Goal: Complete application form

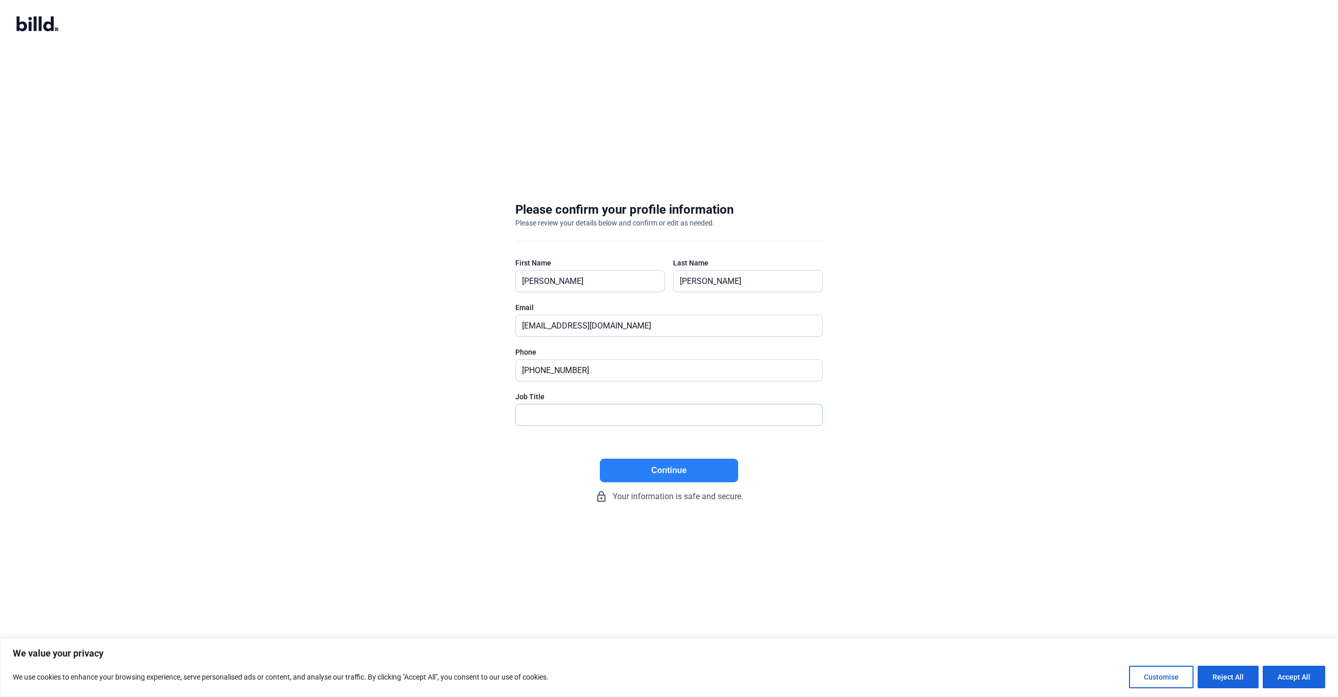
click at [591, 423] on input "text" at bounding box center [663, 414] width 295 height 21
type input "Owner"
click at [658, 471] on button "Continue" at bounding box center [669, 470] width 138 height 24
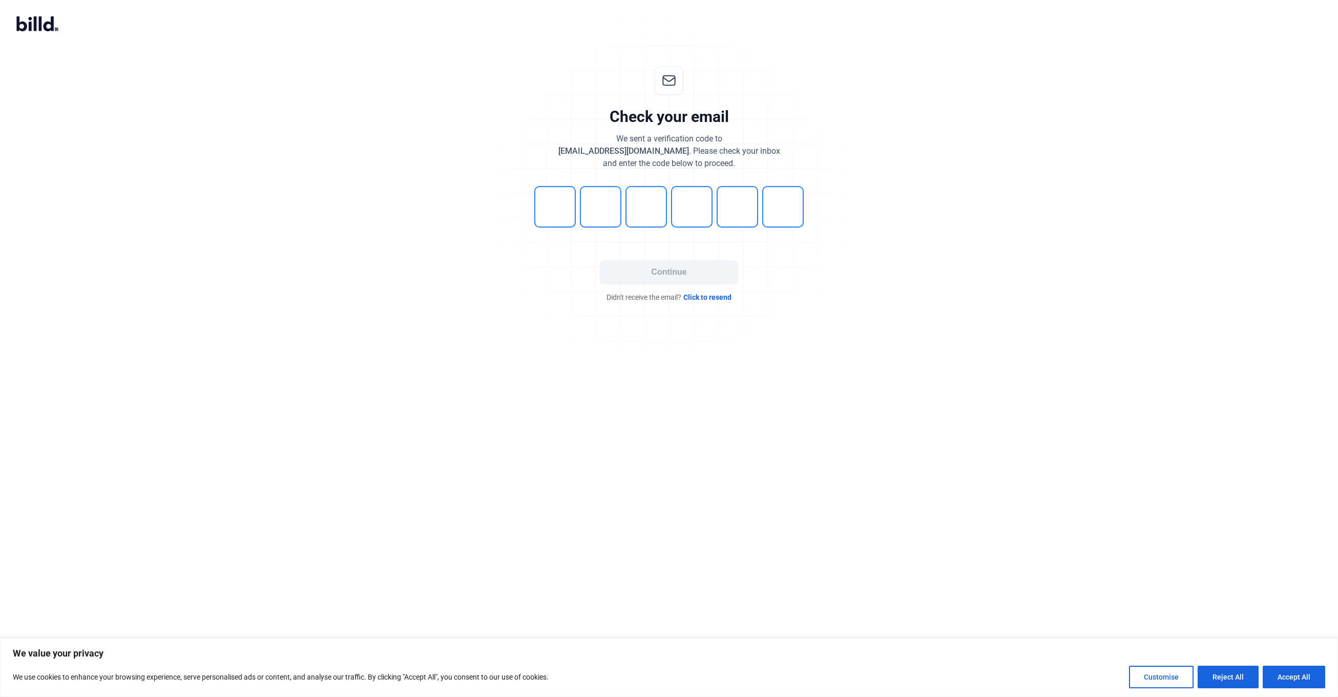
click at [559, 201] on input "tel" at bounding box center [554, 206] width 41 height 41
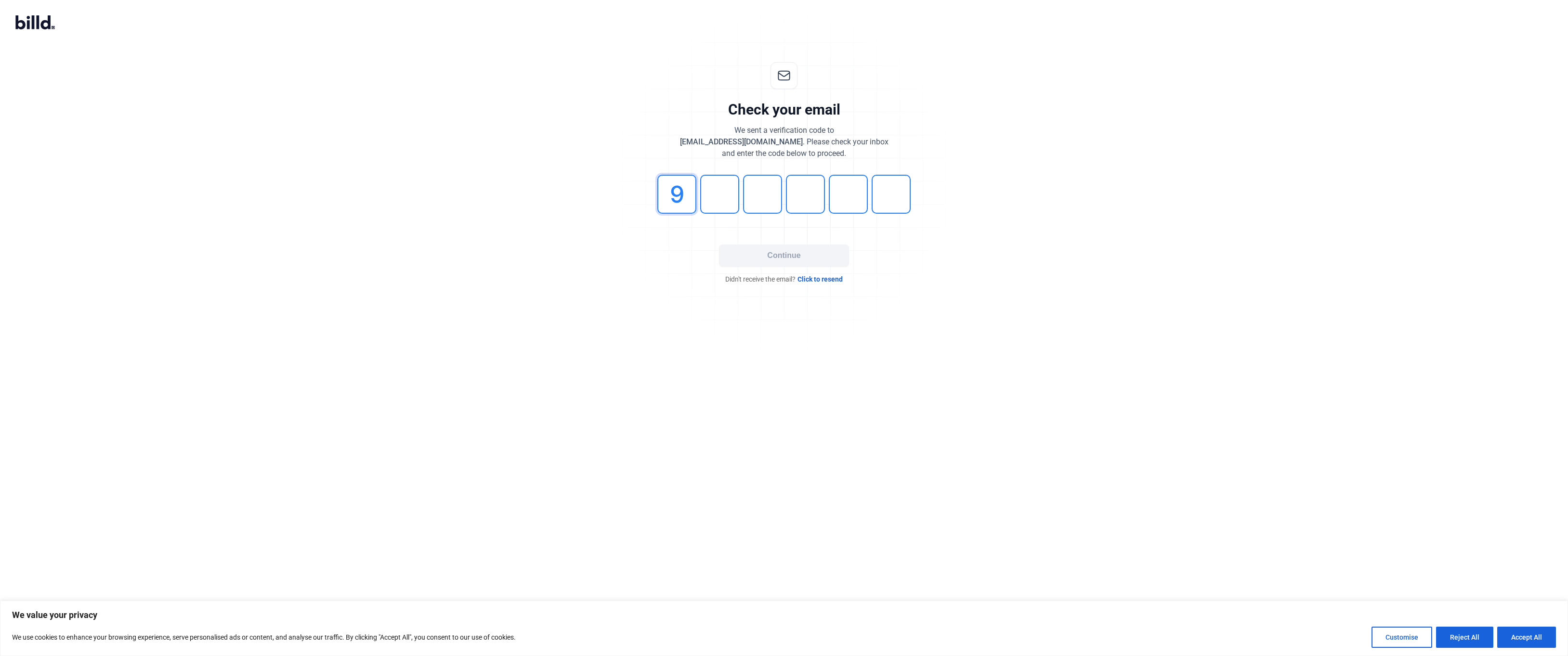
type input "9"
type input "5"
type input "6"
type input "9"
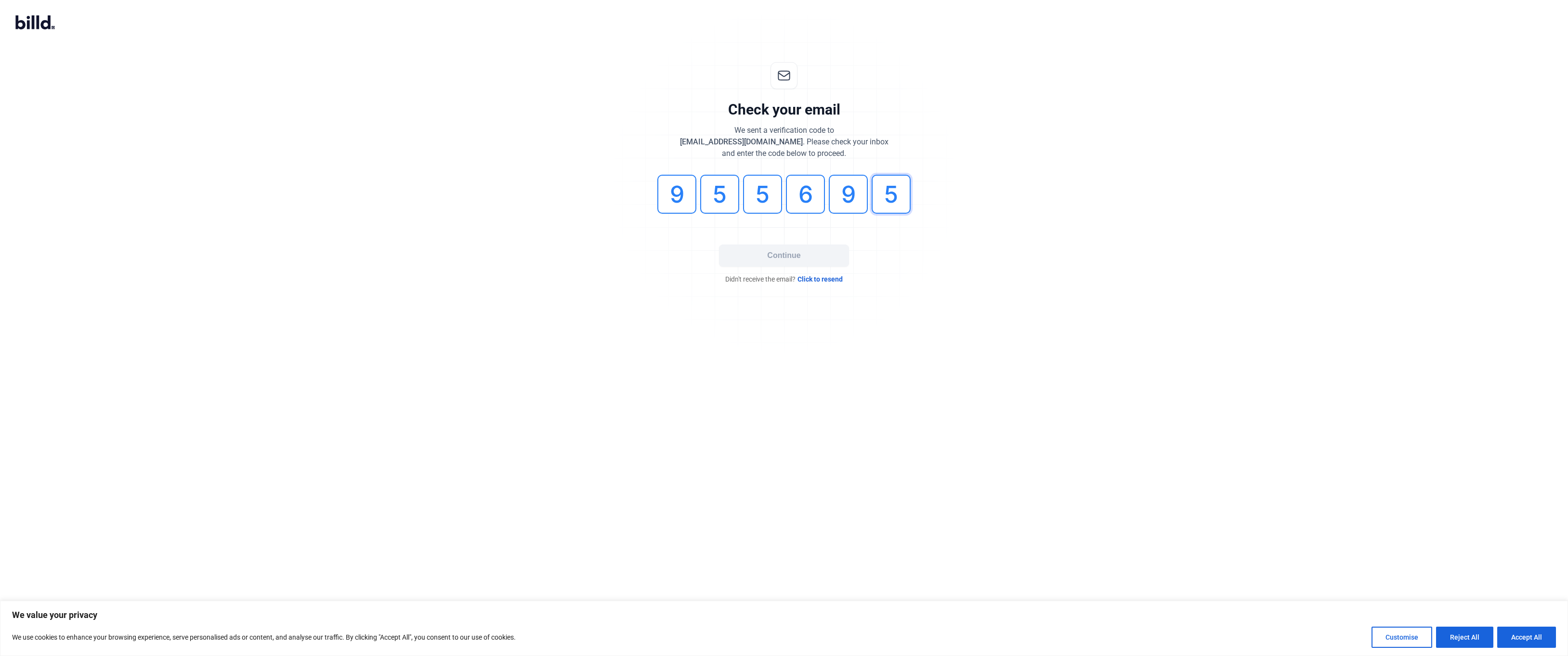
type input "5"
click at [819, 254] on button "Continue" at bounding box center [784, 256] width 130 height 23
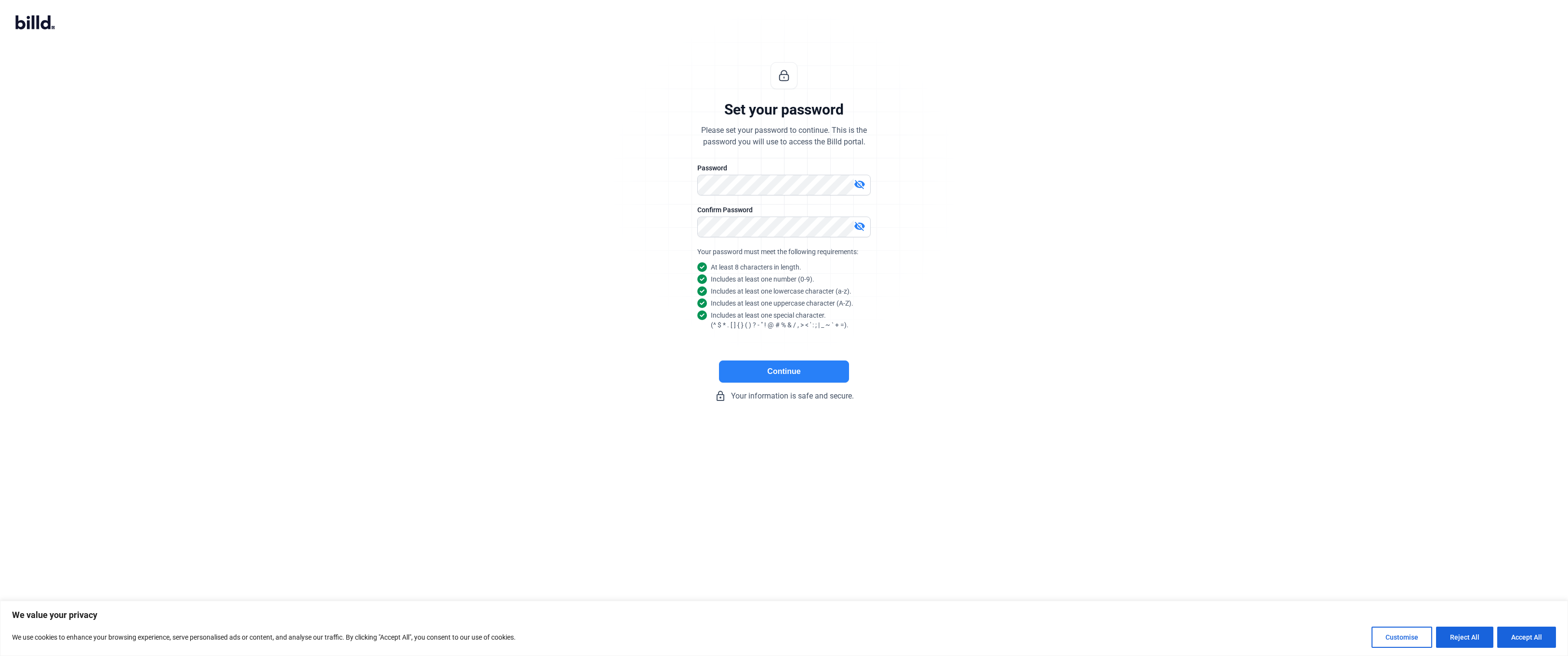
click at [761, 376] on button "Continue" at bounding box center [784, 372] width 130 height 23
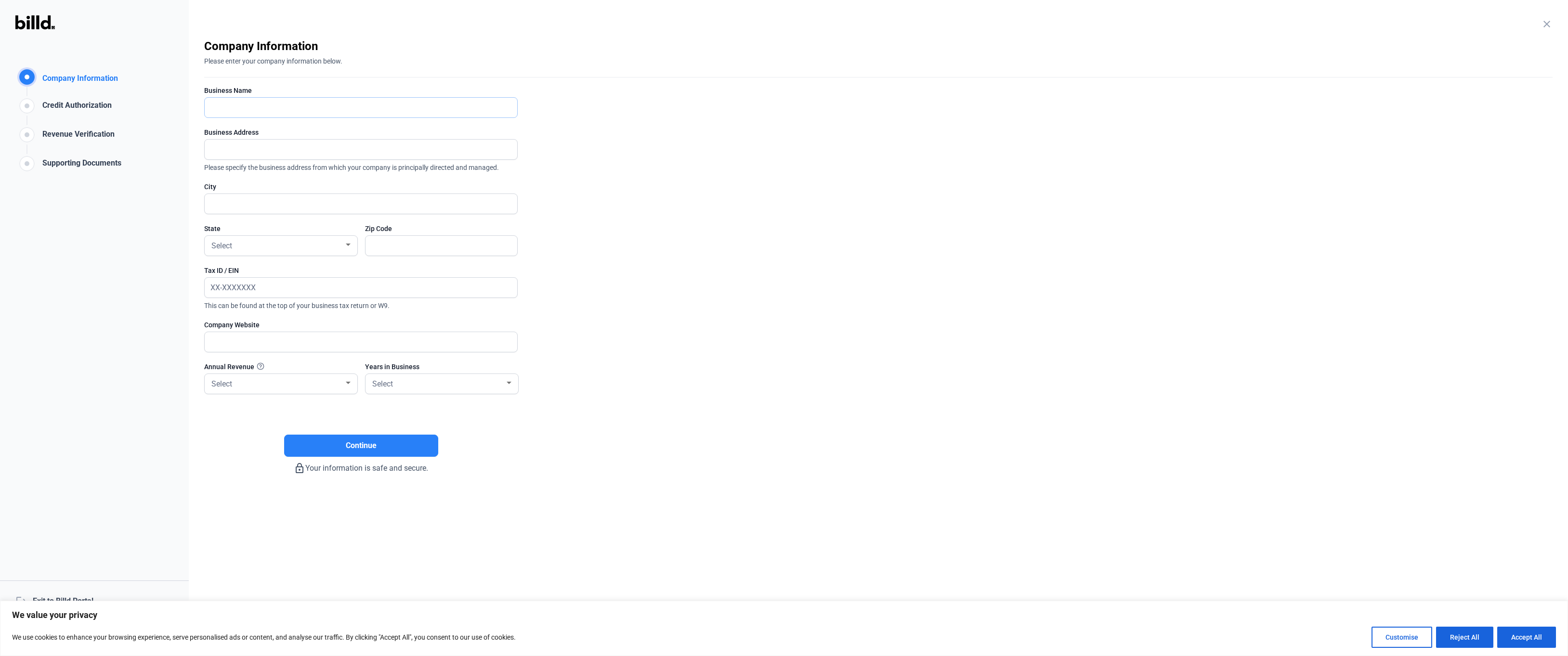
click at [266, 110] on input "text" at bounding box center [355, 107] width 302 height 20
type input "Valley Shades"
type input "[STREET_ADDRESS]"
type input "[GEOGRAPHIC_DATA]"
type input "97202"
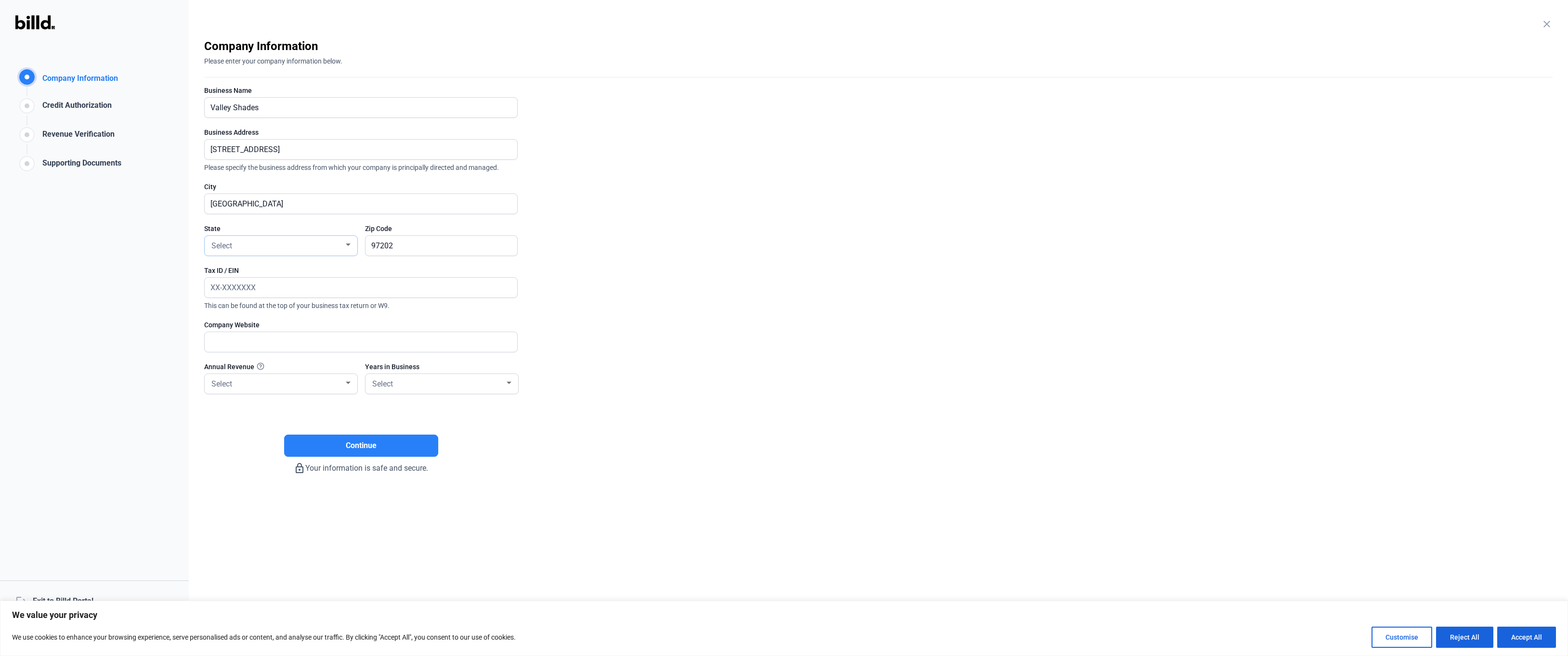
click at [311, 243] on div "Select" at bounding box center [276, 245] width 134 height 13
click at [287, 350] on span "OR" at bounding box center [281, 349] width 143 height 17
click at [373, 286] on input "text" at bounding box center [361, 288] width 312 height 20
type input "[US_EMPLOYER_IDENTIFICATION_NUMBER]"
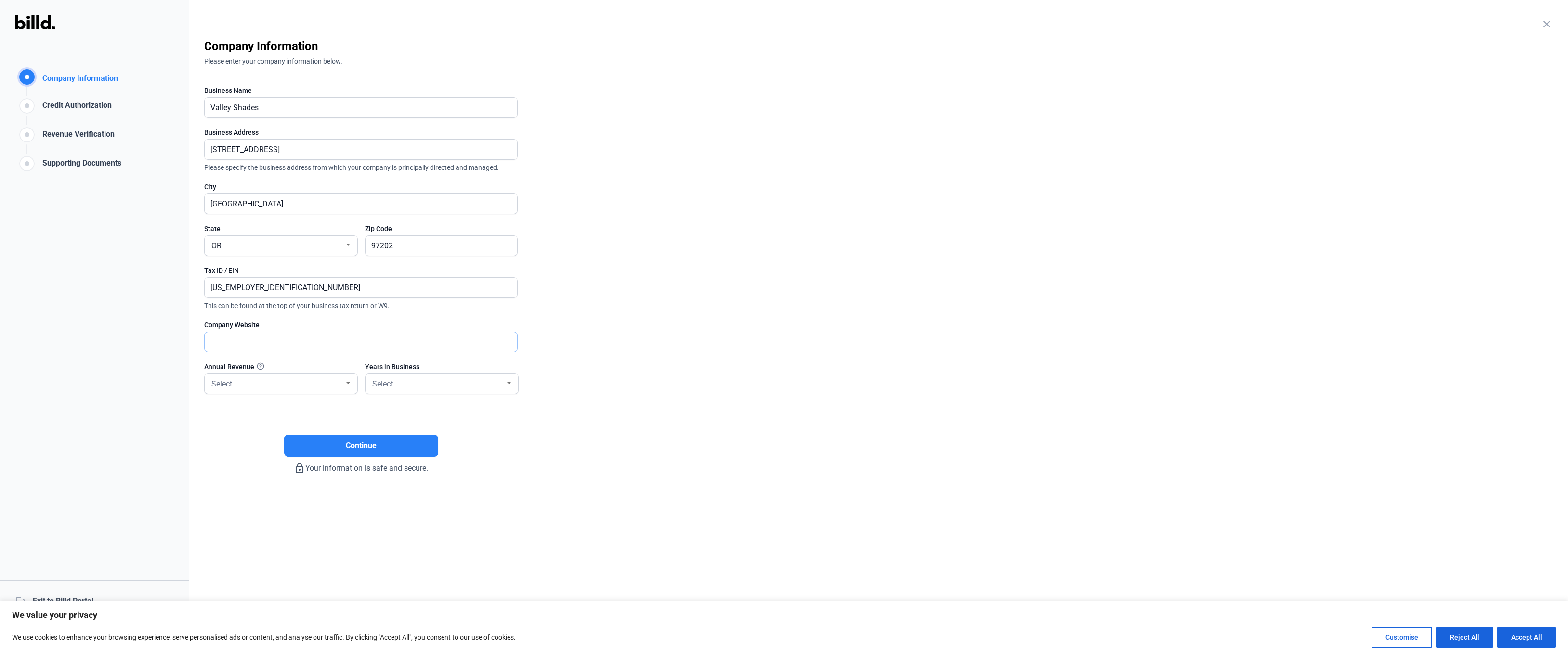
click at [380, 342] on input "text" at bounding box center [355, 341] width 302 height 20
type input "[DOMAIN_NAME]"
click at [290, 379] on div "Select" at bounding box center [276, 383] width 134 height 13
click at [293, 386] on span "Less than $2M" at bounding box center [281, 383] width 143 height 17
click at [431, 383] on div "Select" at bounding box center [437, 383] width 134 height 13
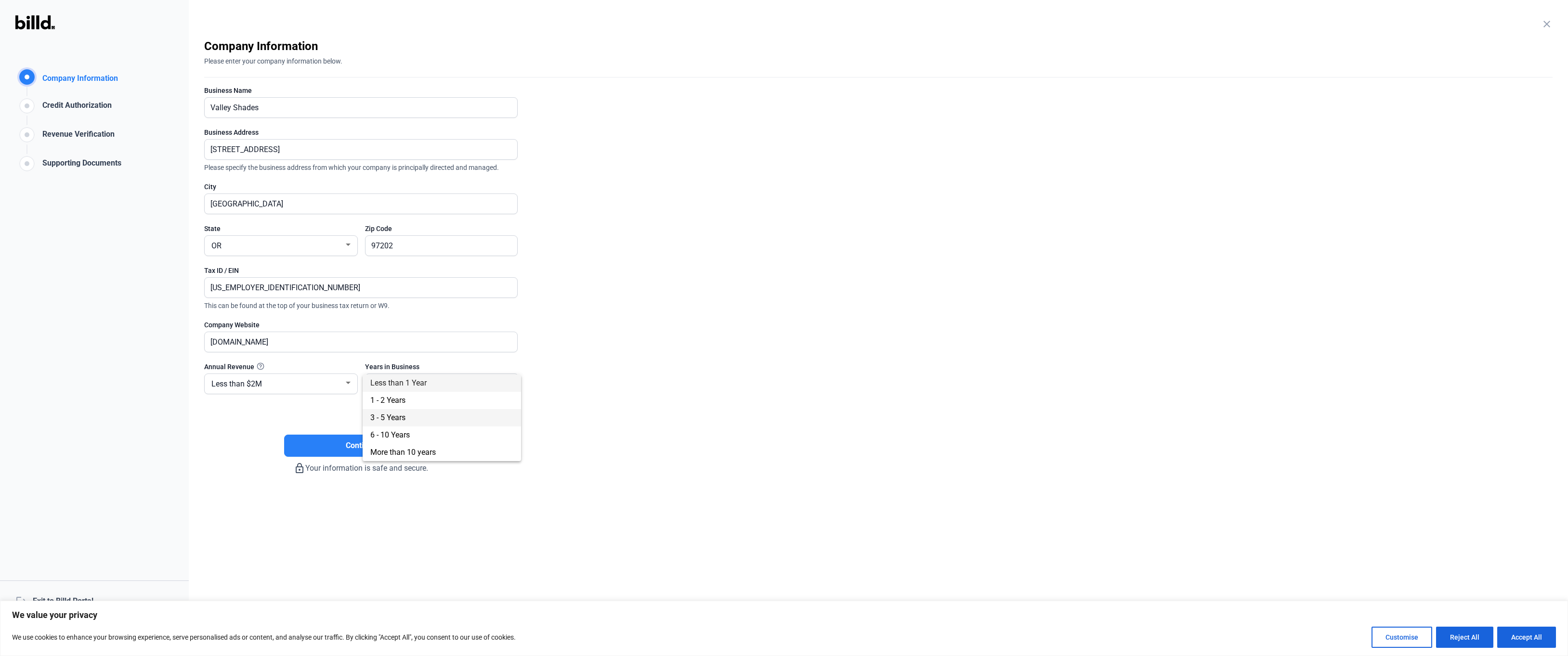
click at [429, 419] on span "3 - 5 Years" at bounding box center [442, 417] width 143 height 17
click at [392, 445] on button "Continue" at bounding box center [361, 446] width 154 height 23
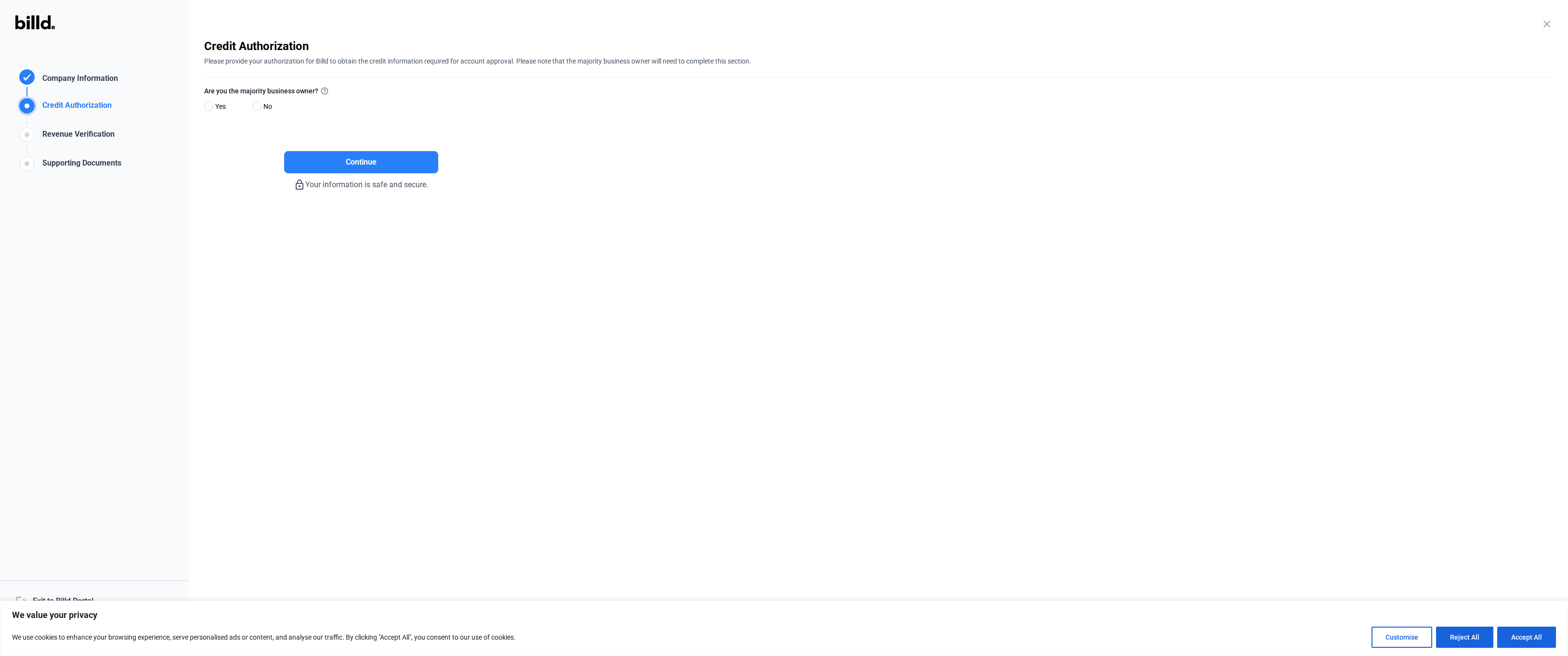
click at [215, 106] on span "Yes" at bounding box center [218, 106] width 14 height 11
click at [212, 106] on input "Yes" at bounding box center [208, 107] width 8 height 8
radio input "true"
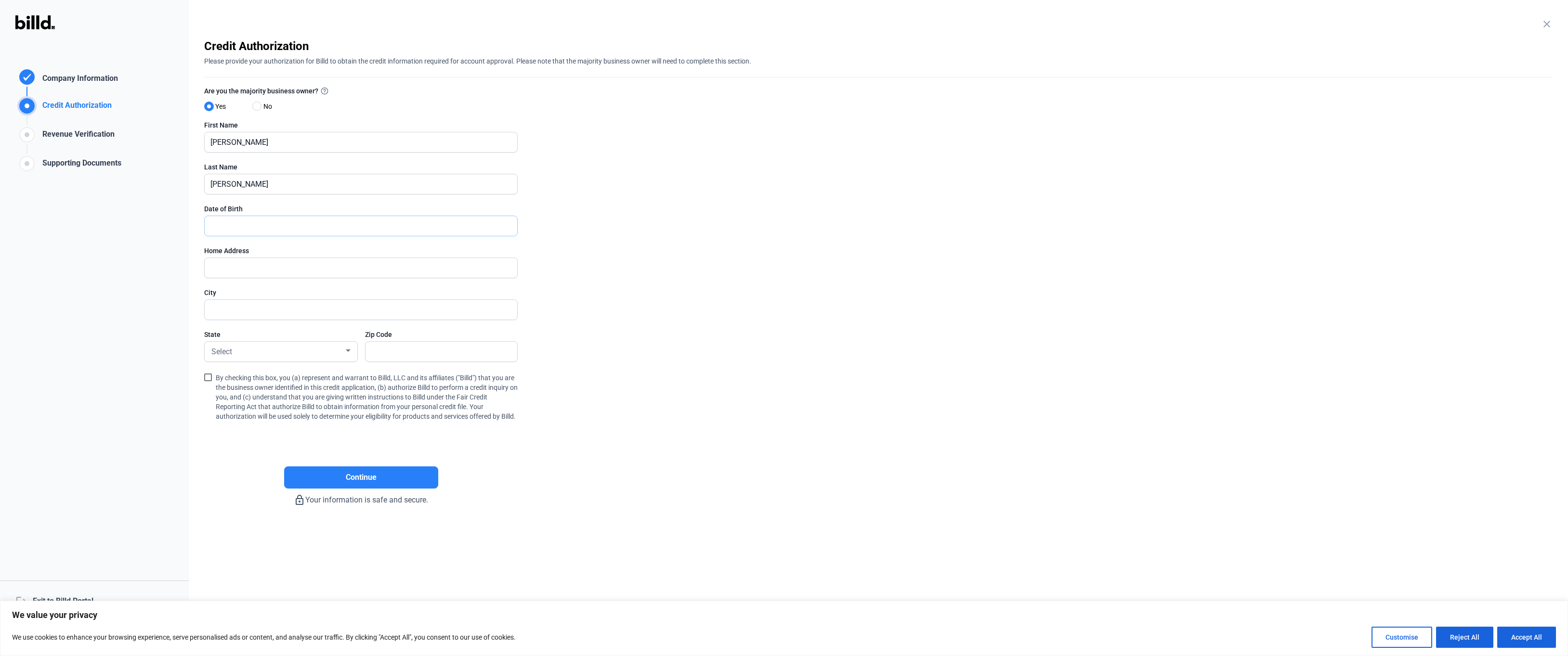
click at [307, 232] on input "text" at bounding box center [355, 226] width 302 height 20
type input "1_/__/____"
type input "[DATE]"
type input "[STREET_ADDRESS]"
type input "[GEOGRAPHIC_DATA]"
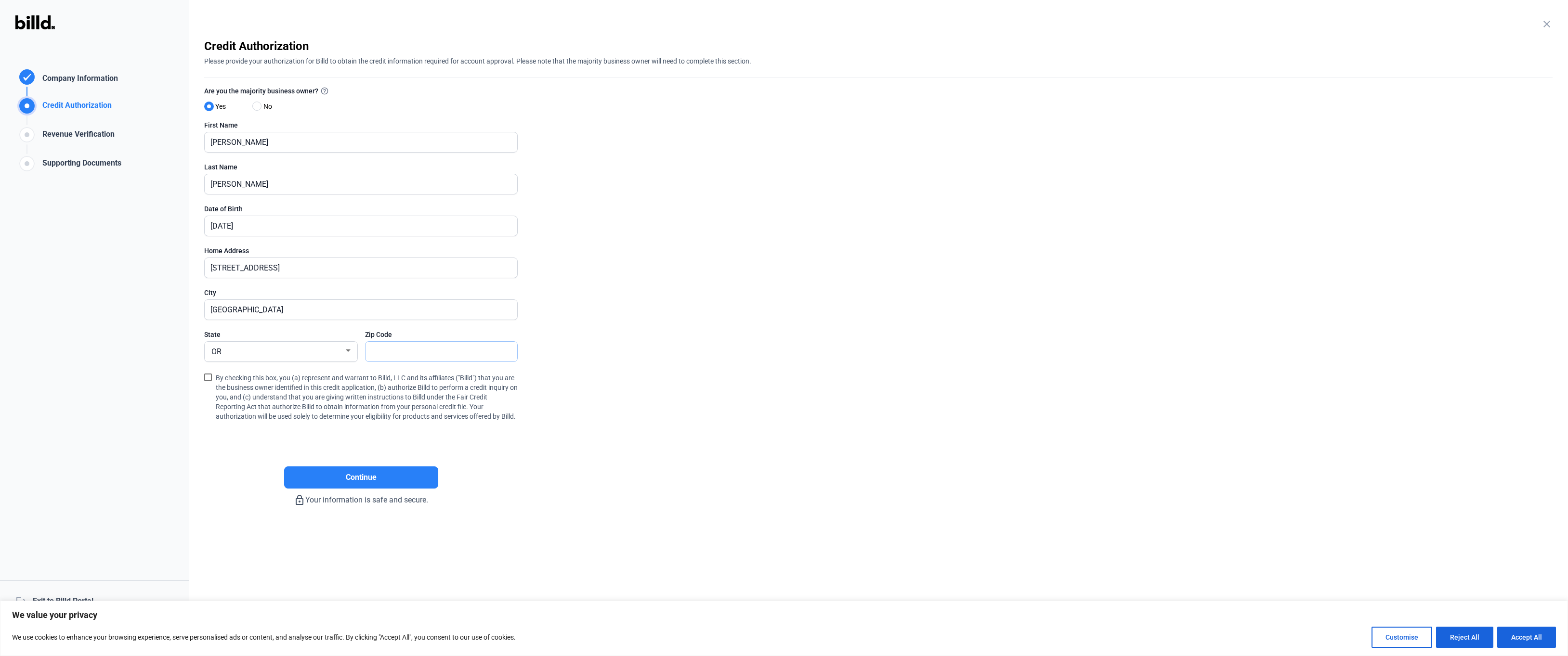
click at [391, 352] on input "text" at bounding box center [436, 351] width 142 height 20
type input "97206"
click at [370, 389] on span "By checking this box, you (a) represent and warrant to Billd, LLC and its affil…" at bounding box center [366, 396] width 302 height 50
click at [0, 0] on input "By checking this box, you (a) represent and warrant to Billd, LLC and its affil…" at bounding box center [0, 0] width 0 height 0
click at [377, 489] on button "Continue" at bounding box center [361, 477] width 154 height 23
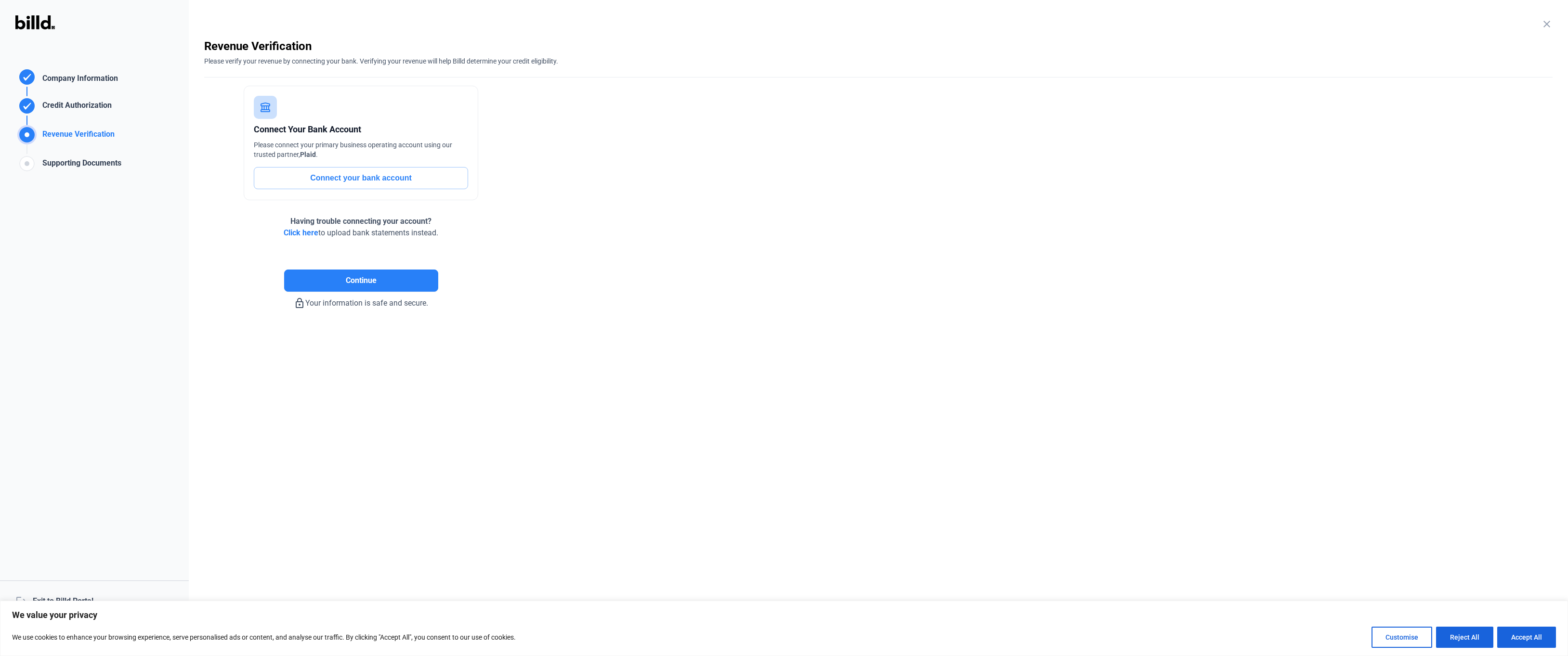
click at [339, 176] on button "Connect your bank account" at bounding box center [361, 179] width 214 height 23
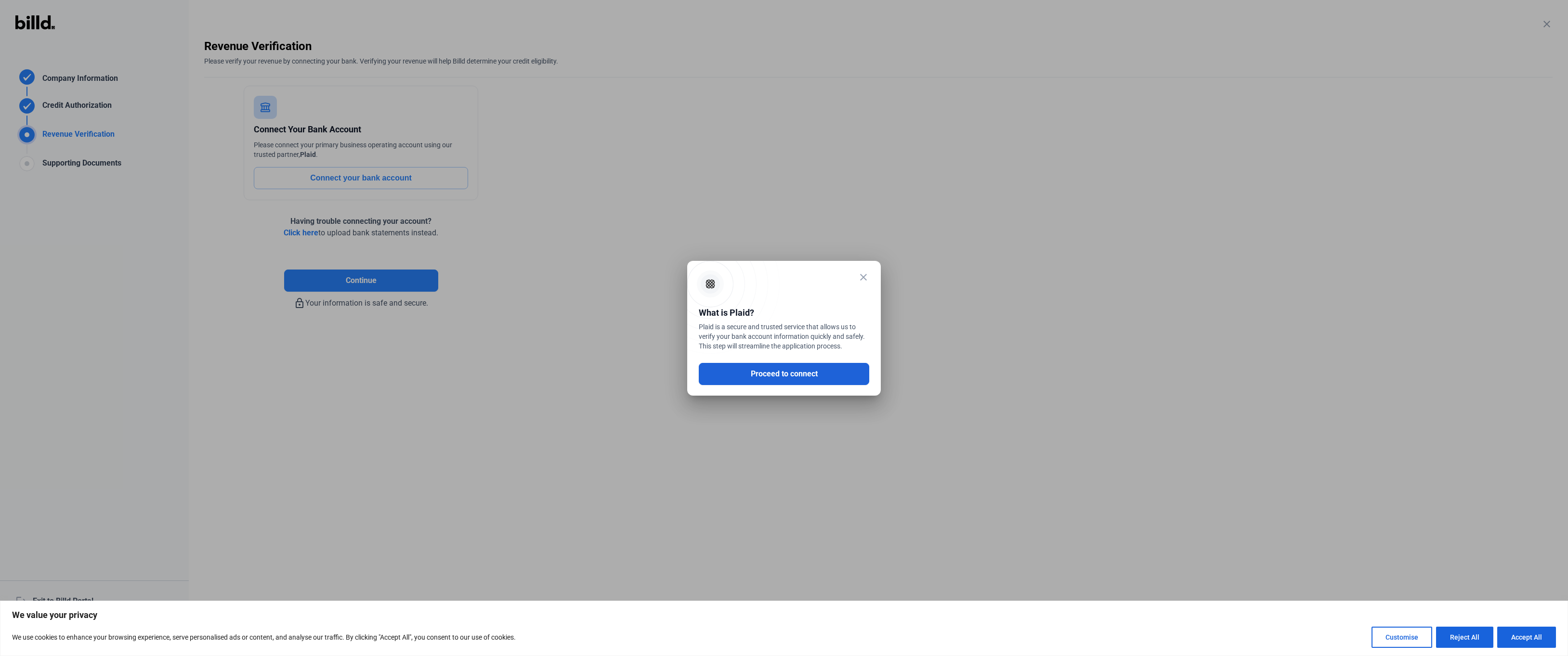
click at [802, 378] on button "Proceed to connect" at bounding box center [783, 374] width 170 height 23
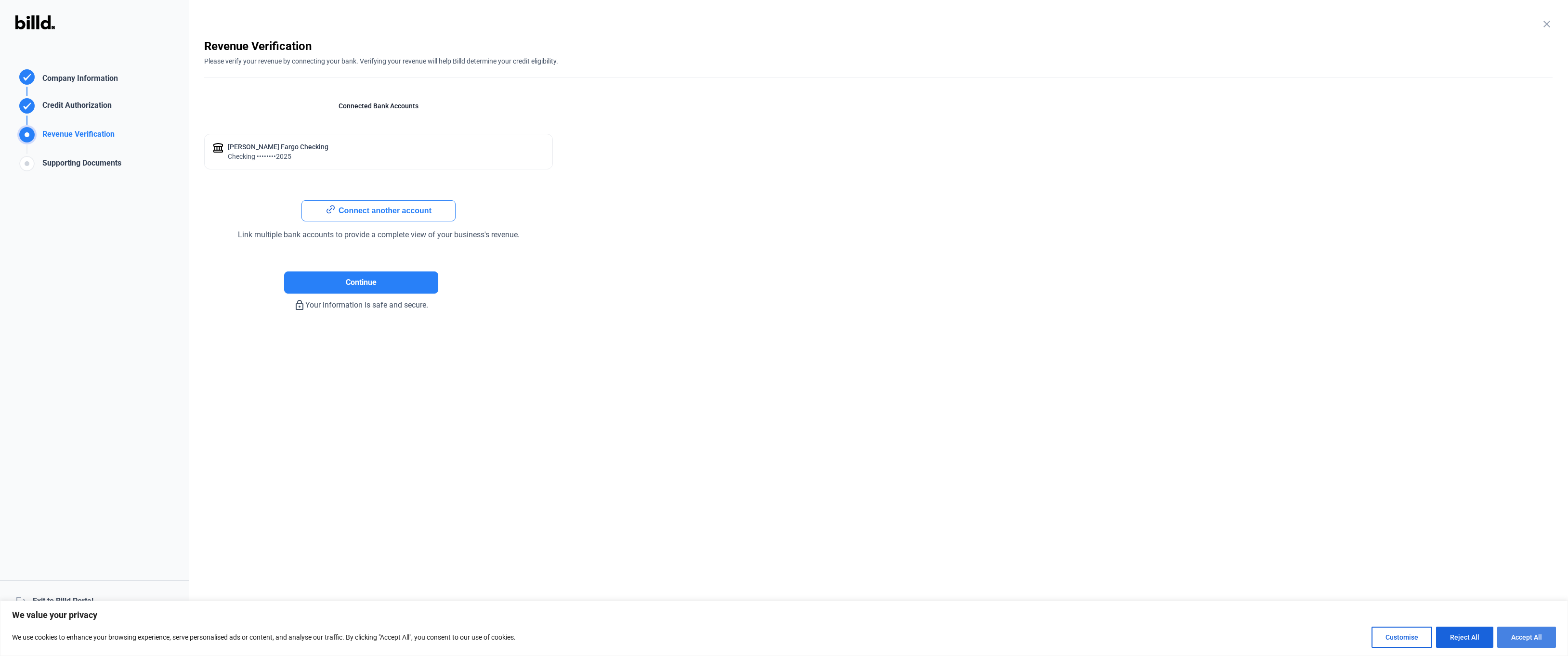
click at [1257, 634] on button "Accept All" at bounding box center [1527, 637] width 58 height 22
checkbox input "true"
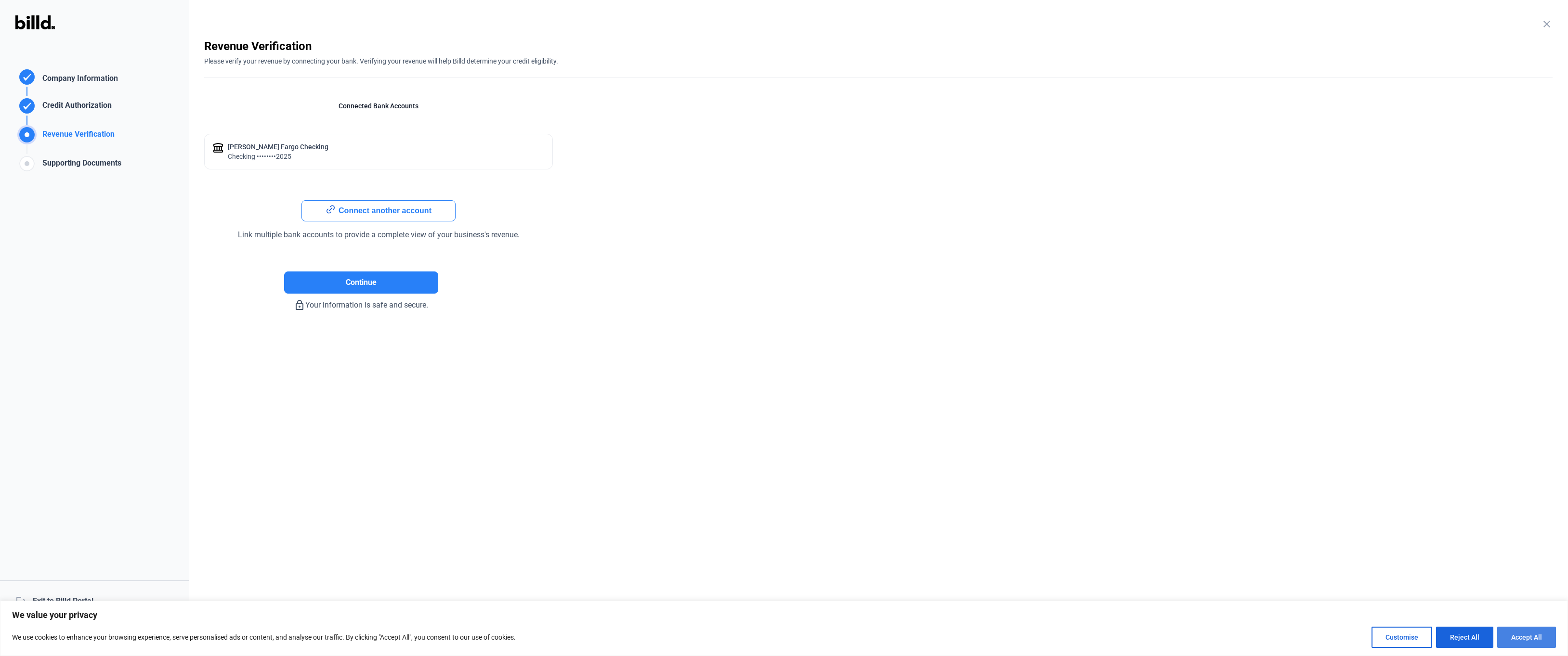
checkbox input "true"
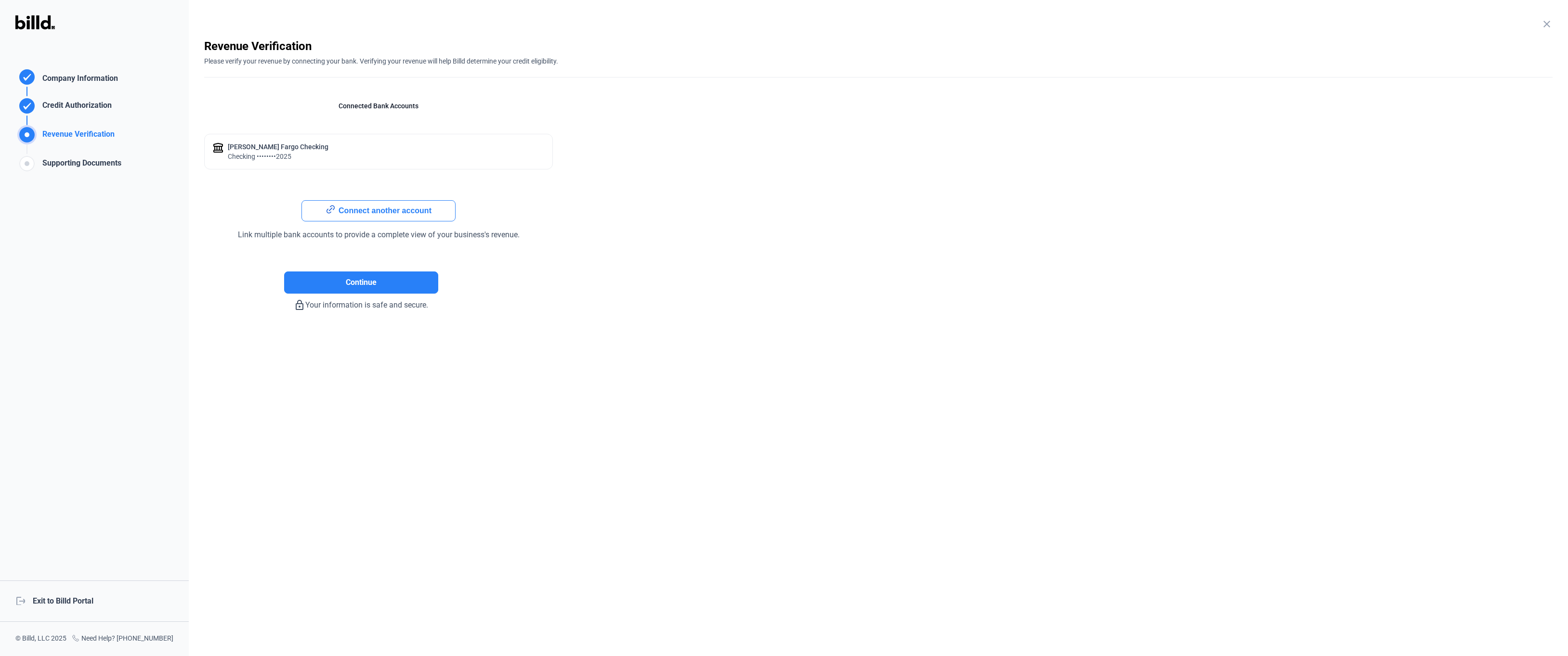
scroll to position [0, 0]
click at [364, 214] on button "Connect another account" at bounding box center [379, 211] width 154 height 22
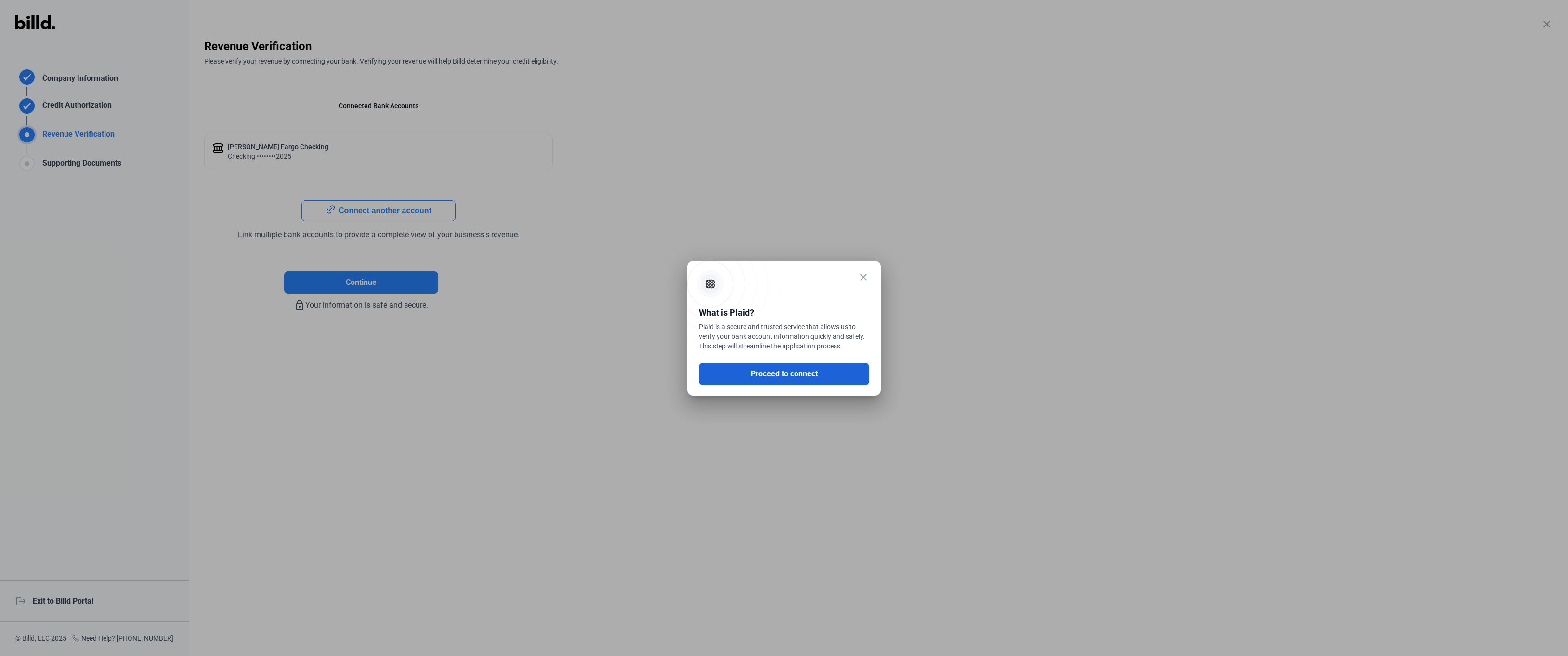
click at [781, 379] on button "Proceed to connect" at bounding box center [783, 374] width 170 height 23
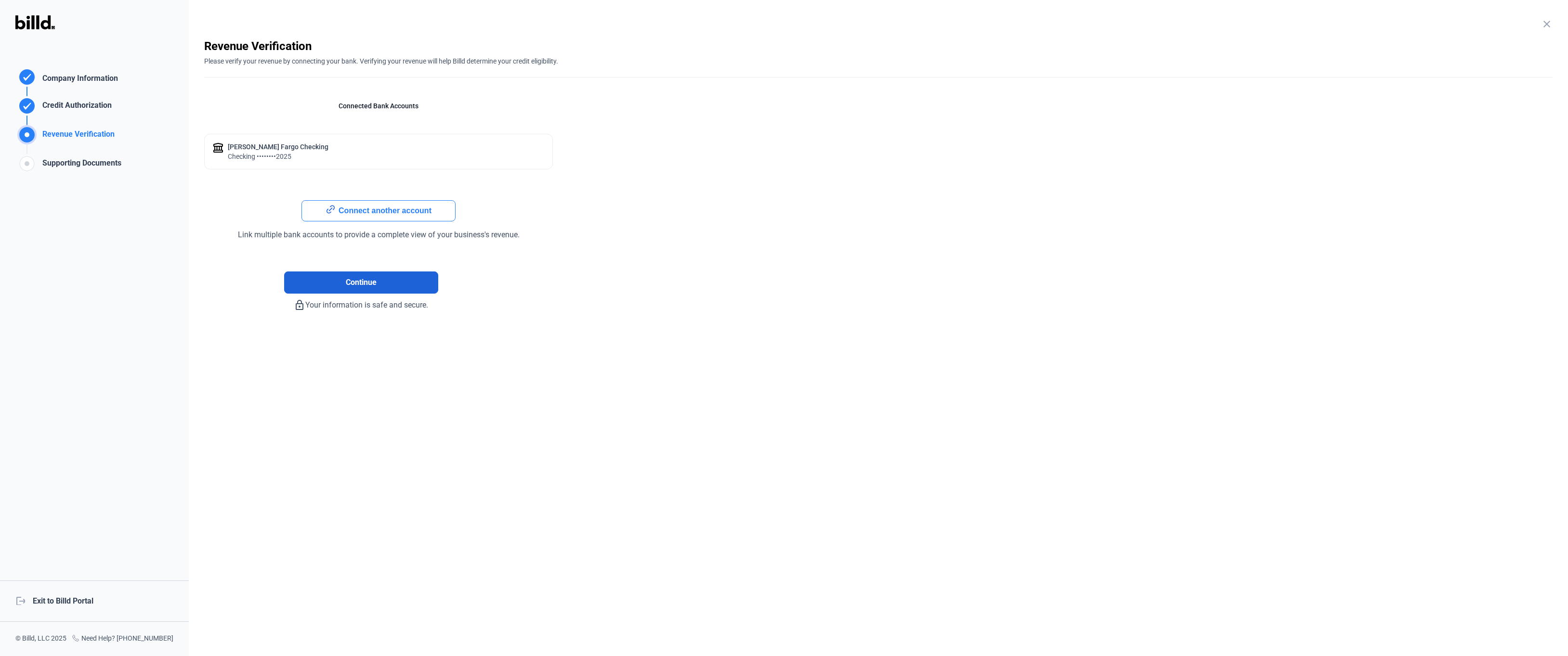
click at [376, 287] on span "Continue" at bounding box center [361, 283] width 31 height 11
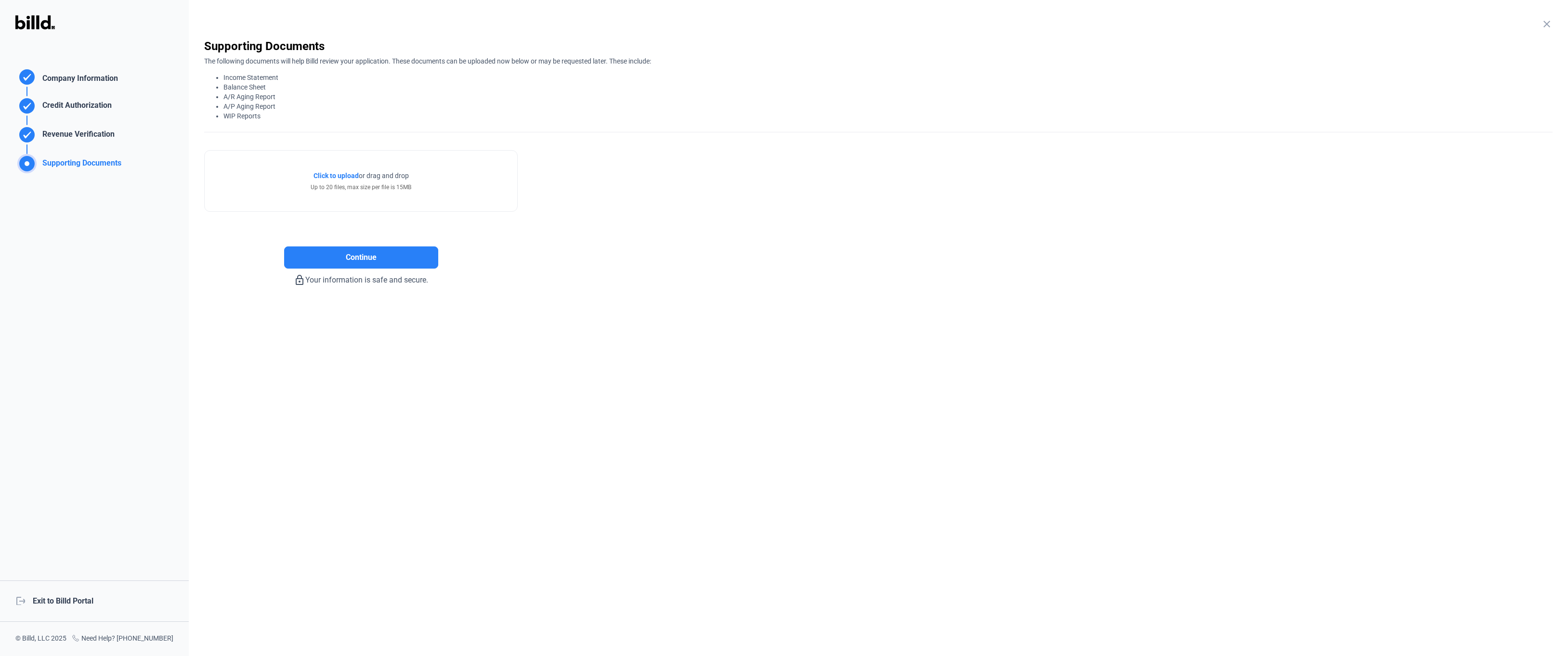
drag, startPoint x: 220, startPoint y: 77, endPoint x: 307, endPoint y: 113, distance: 94.2
click at [307, 113] on ul "Income Statement Balance Sheet A/R Aging Report A/P Aging Report WIP Reports" at bounding box center [878, 96] width 1348 height 48
copy ul "Income Statement Balance Sheet A/R Aging Report A/P Aging Report WIP Reports"
